Goal: Find specific page/section: Find specific page/section

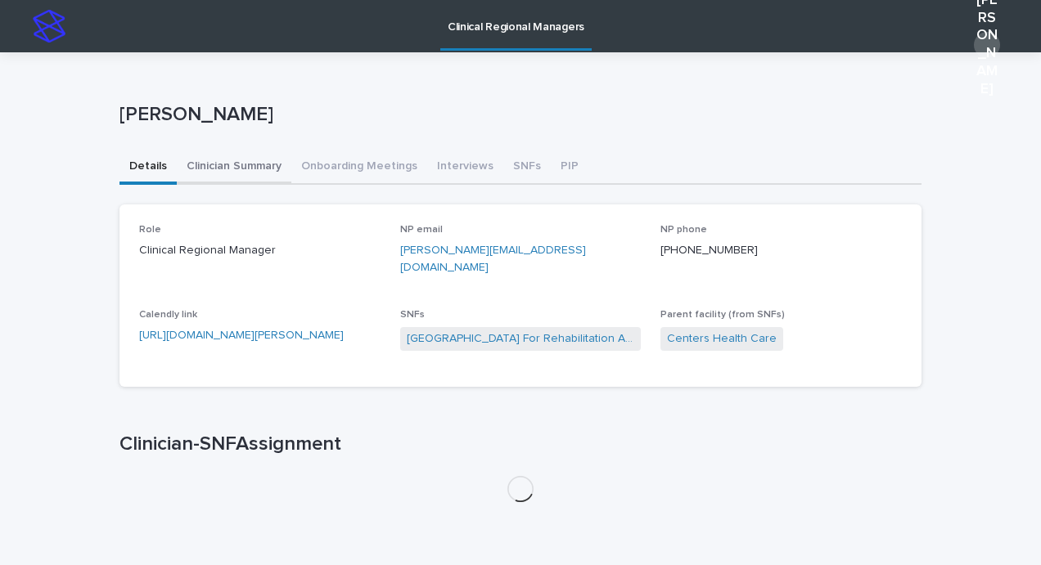
click at [234, 171] on button "Clinician Summary" at bounding box center [234, 168] width 115 height 34
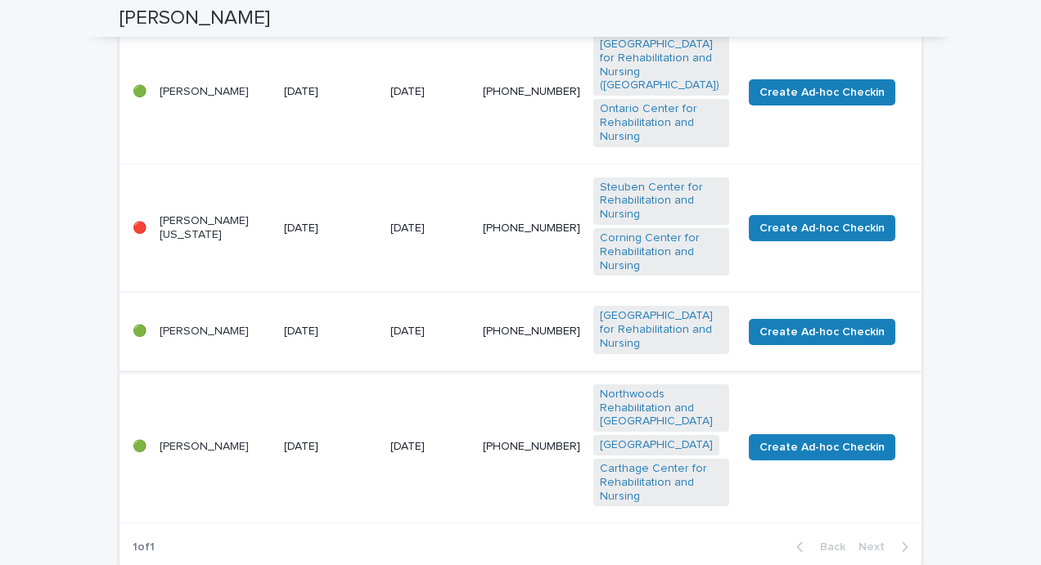
scroll to position [465, 0]
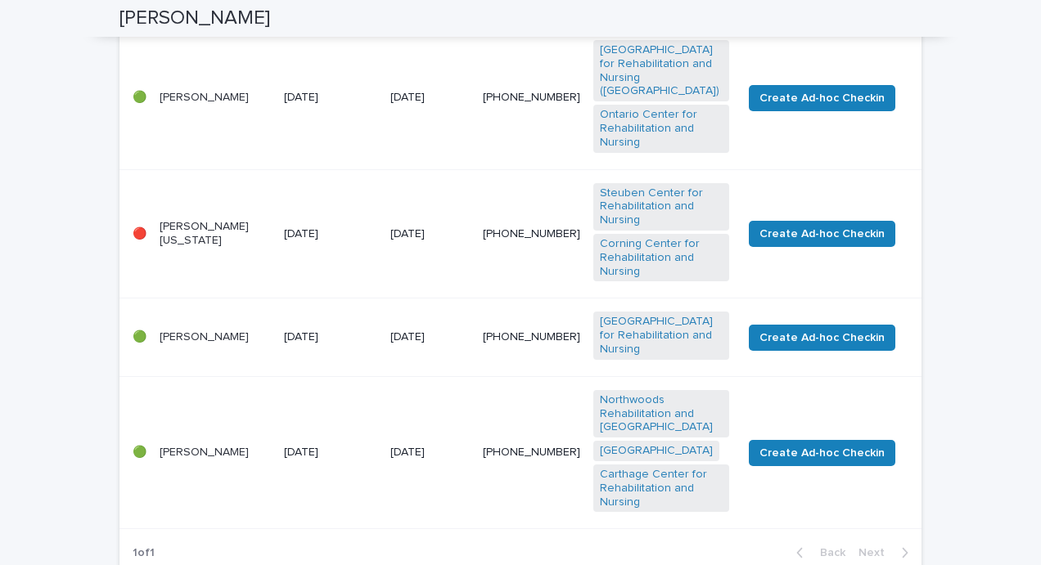
click at [169, 345] on p "[PERSON_NAME]" at bounding box center [215, 338] width 111 height 14
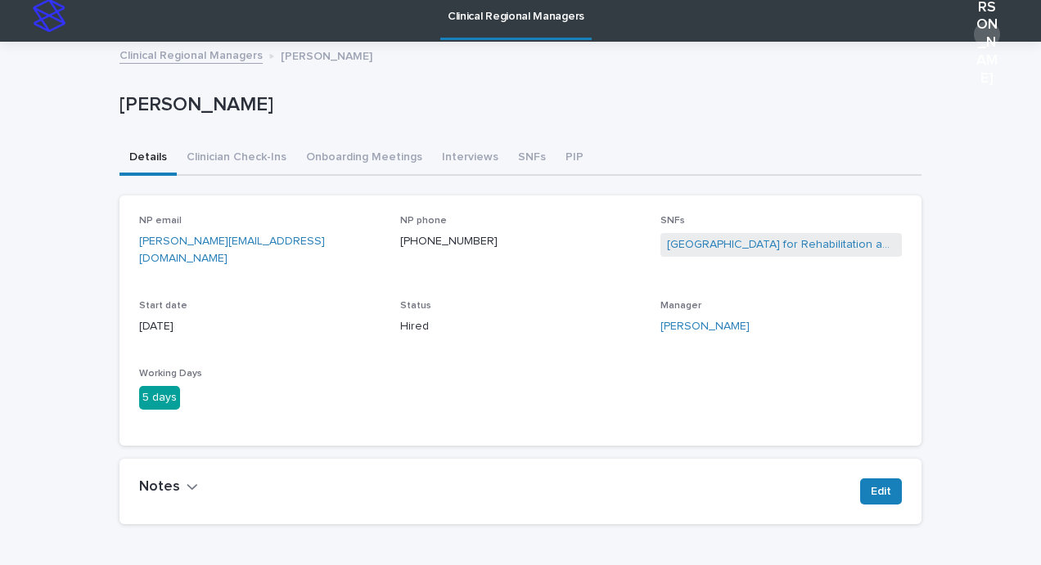
scroll to position [10, 0]
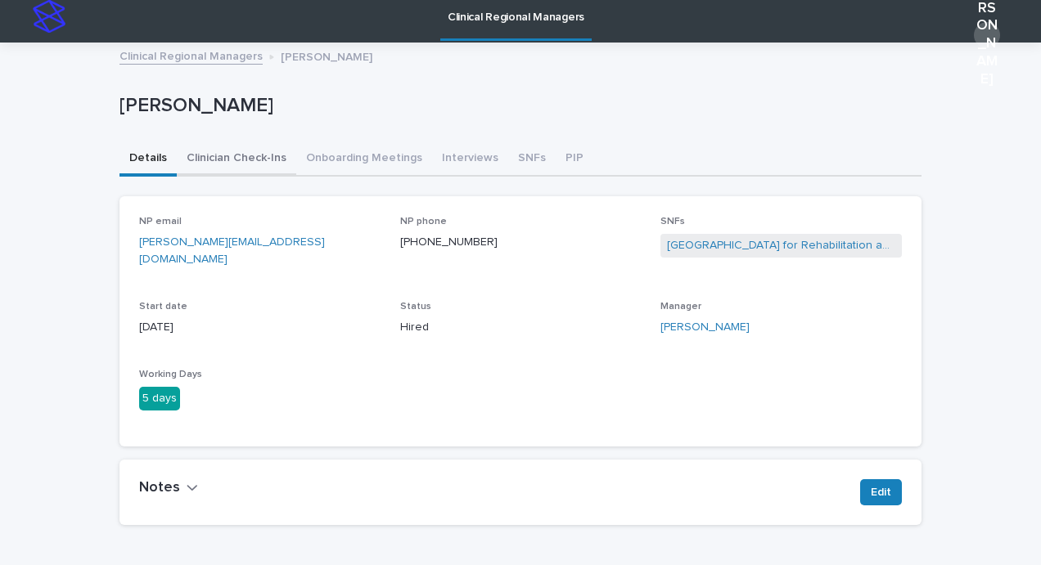
click at [230, 163] on button "Clinician Check-Ins" at bounding box center [236, 159] width 119 height 34
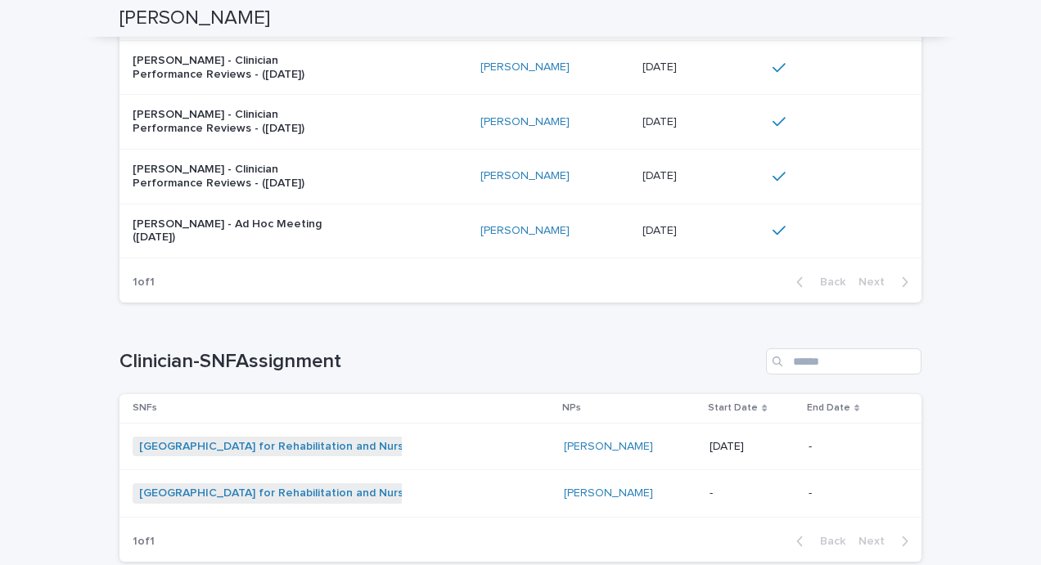
scroll to position [792, 0]
click at [223, 440] on link "[GEOGRAPHIC_DATA] for Rehabilitation and Nursing" at bounding box center [279, 447] width 280 height 14
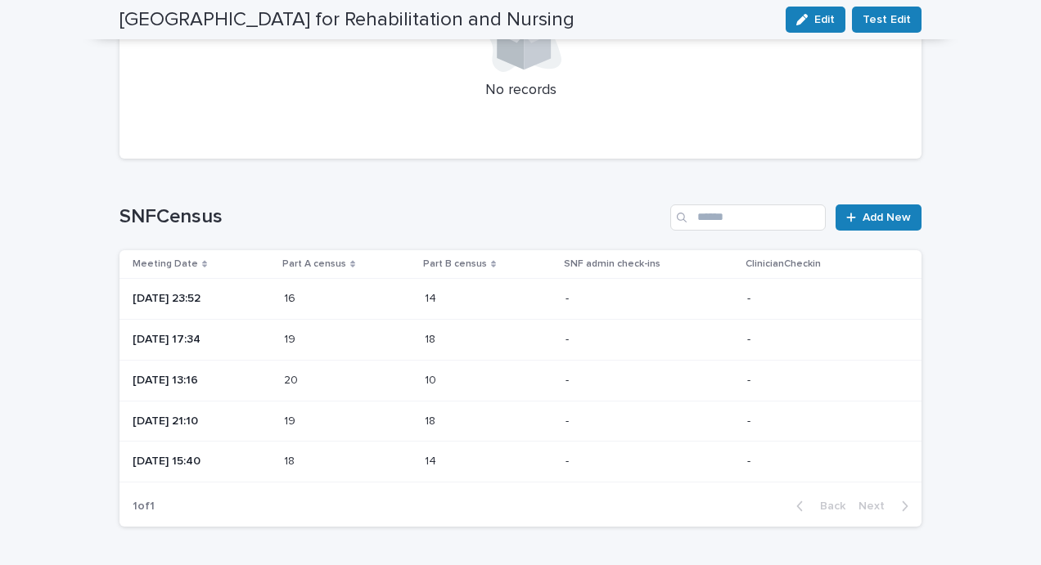
scroll to position [1633, 0]
